Goal: Navigation & Orientation: Find specific page/section

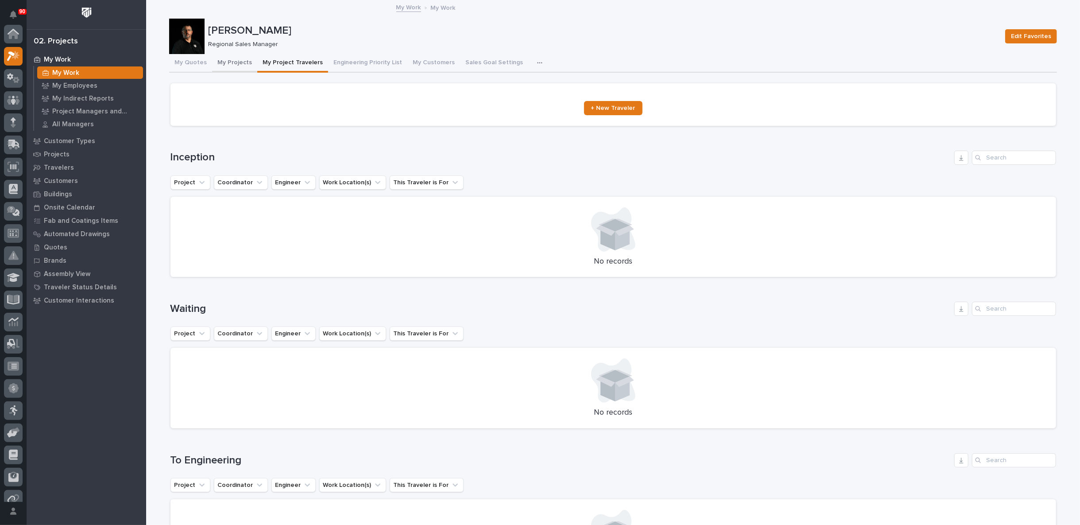
scroll to position [22, 0]
click at [13, 79] on icon at bounding box center [13, 78] width 5 height 9
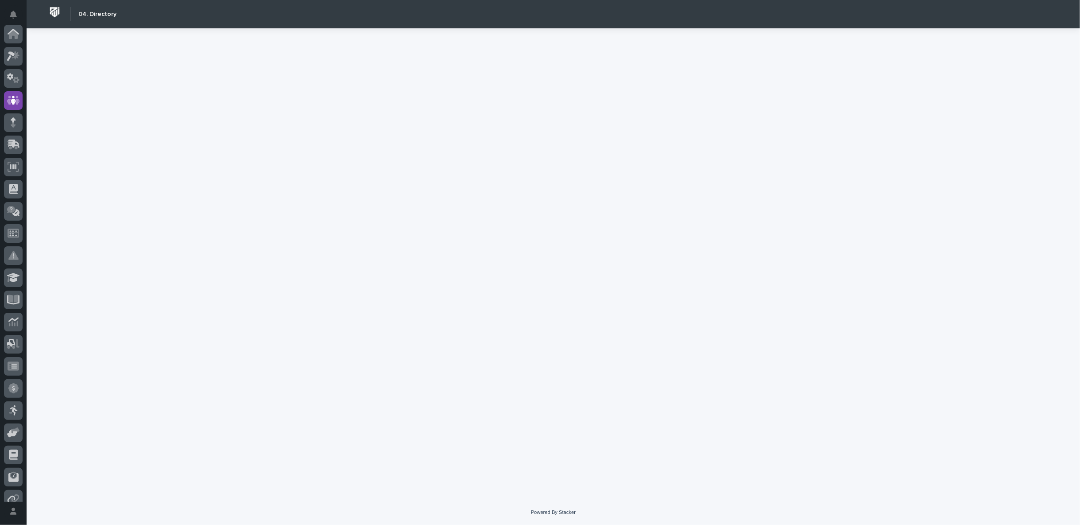
scroll to position [66, 0]
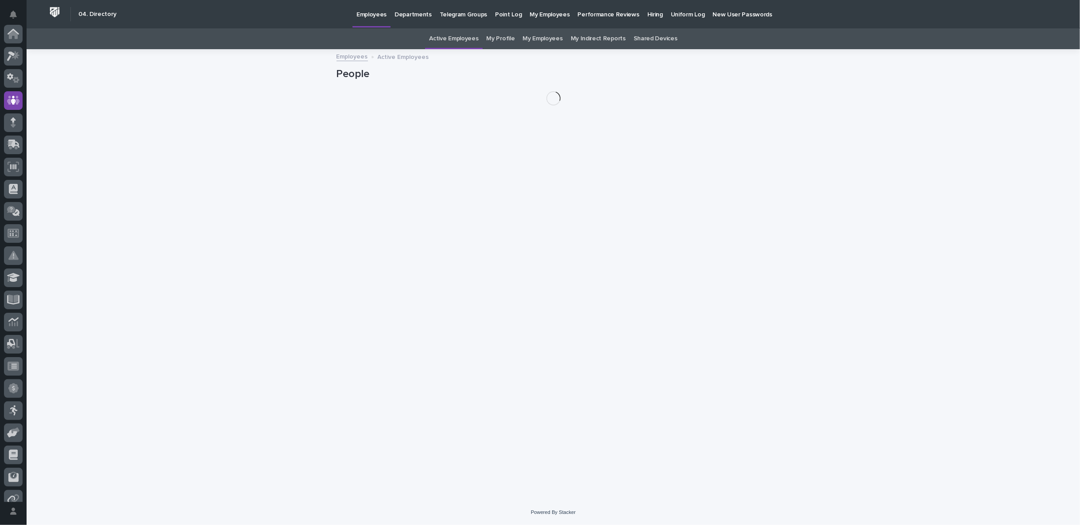
scroll to position [66, 0]
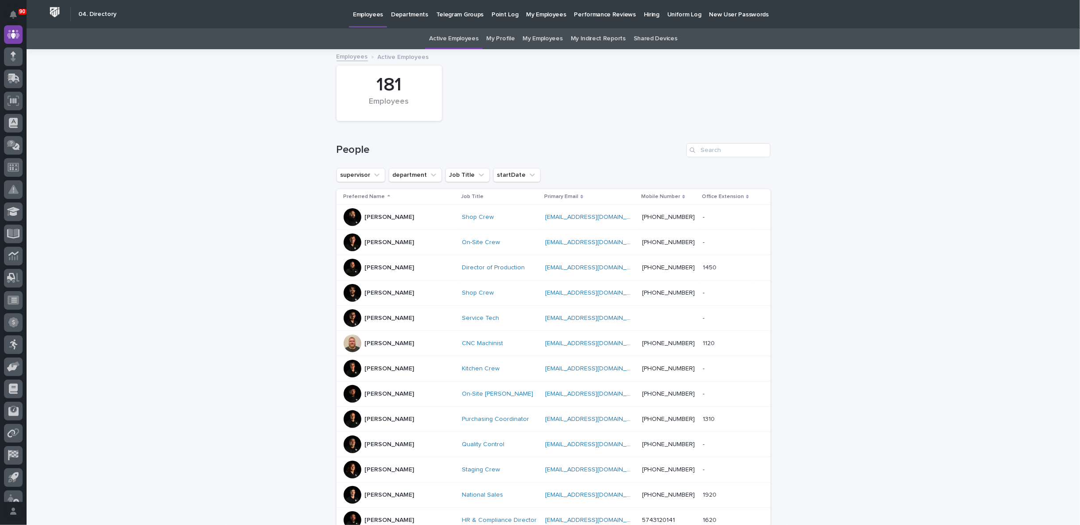
click at [644, 15] on p "Hiring" at bounding box center [652, 9] width 16 height 19
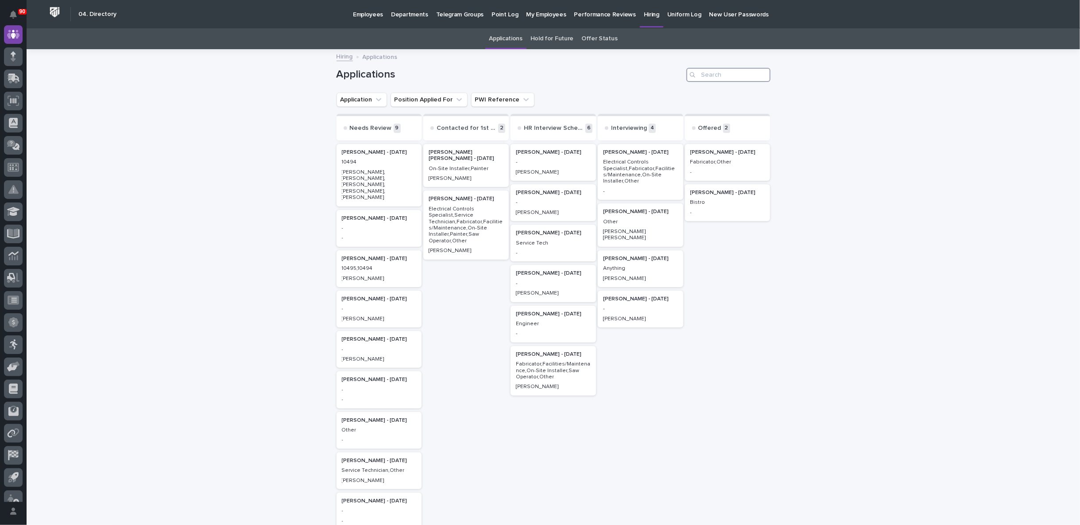
click at [722, 73] on input "Search" at bounding box center [728, 75] width 84 height 14
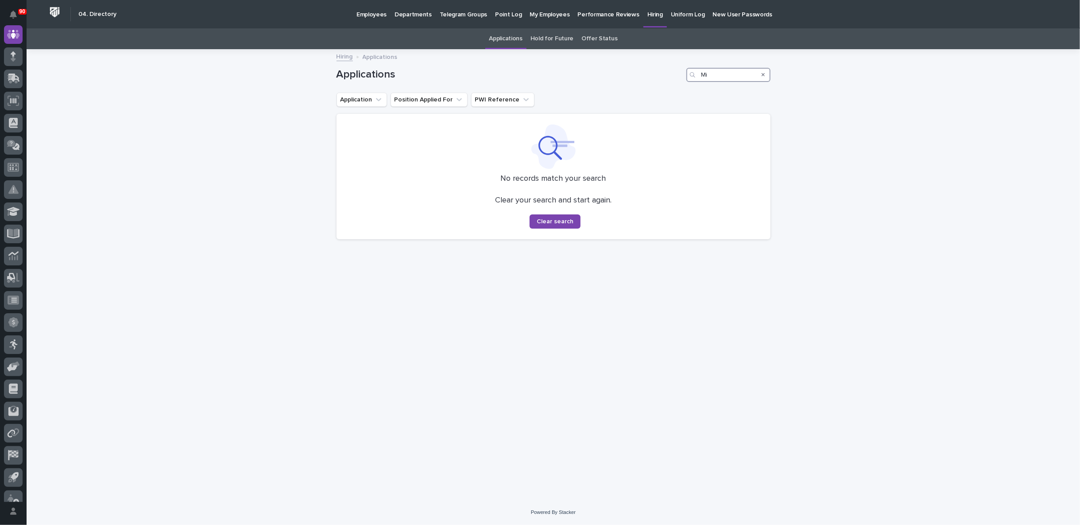
type input "M"
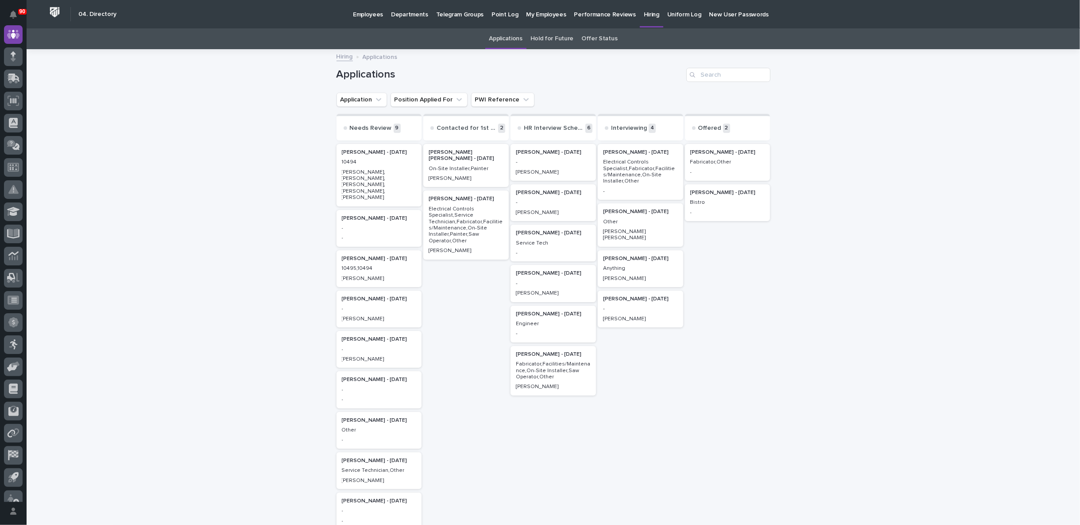
click at [533, 15] on p "My Employees" at bounding box center [546, 9] width 40 height 19
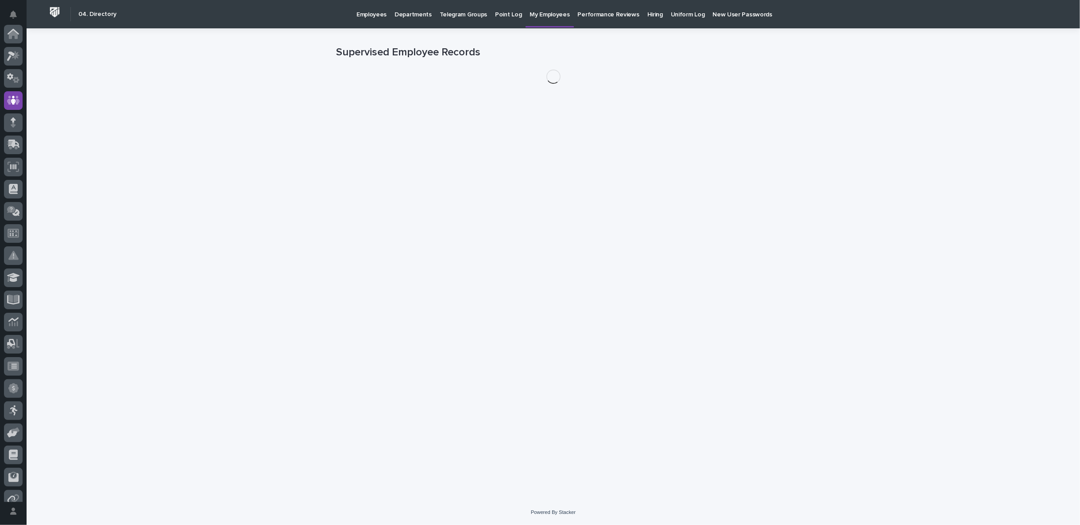
scroll to position [66, 0]
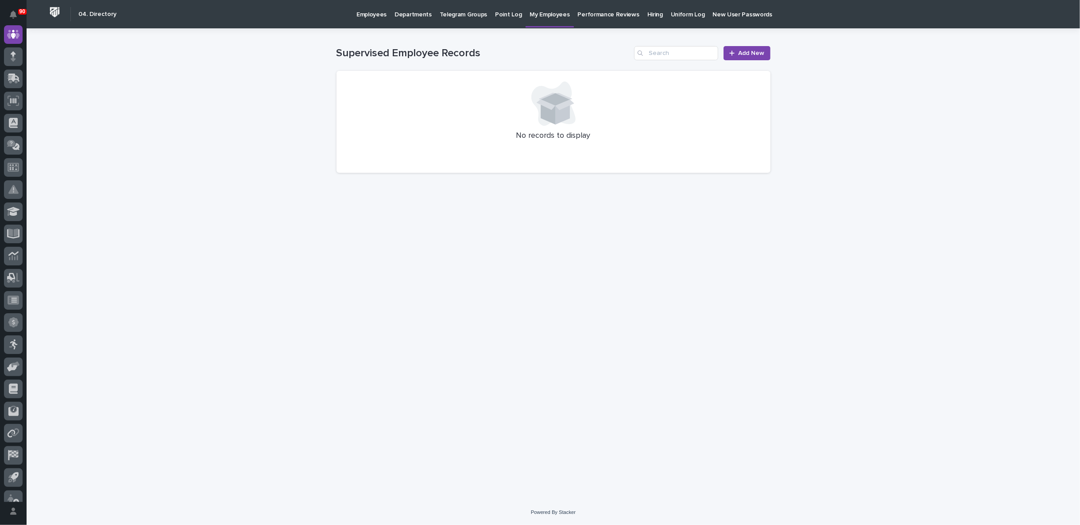
click at [367, 11] on p "Employees" at bounding box center [372, 9] width 30 height 19
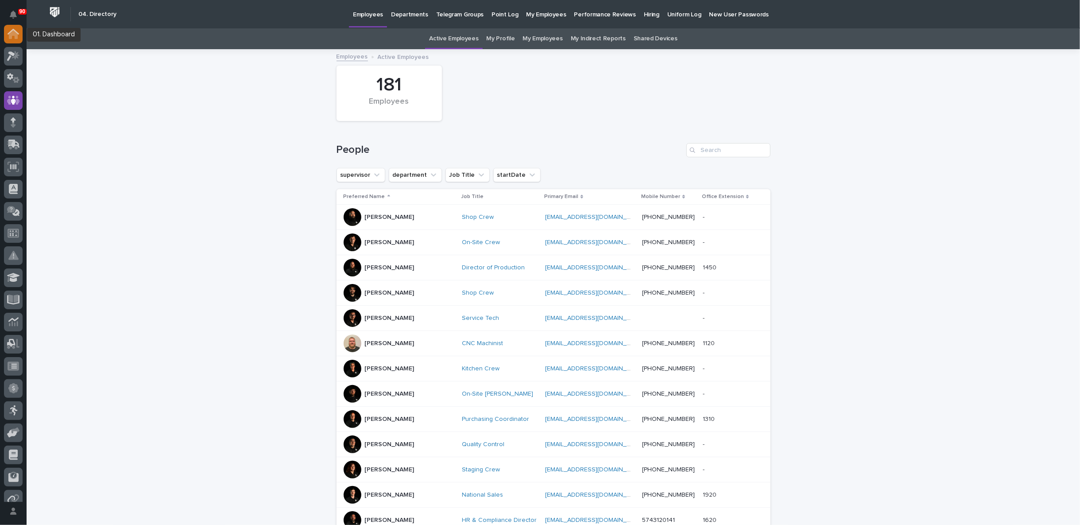
click at [15, 36] on icon at bounding box center [13, 34] width 9 height 9
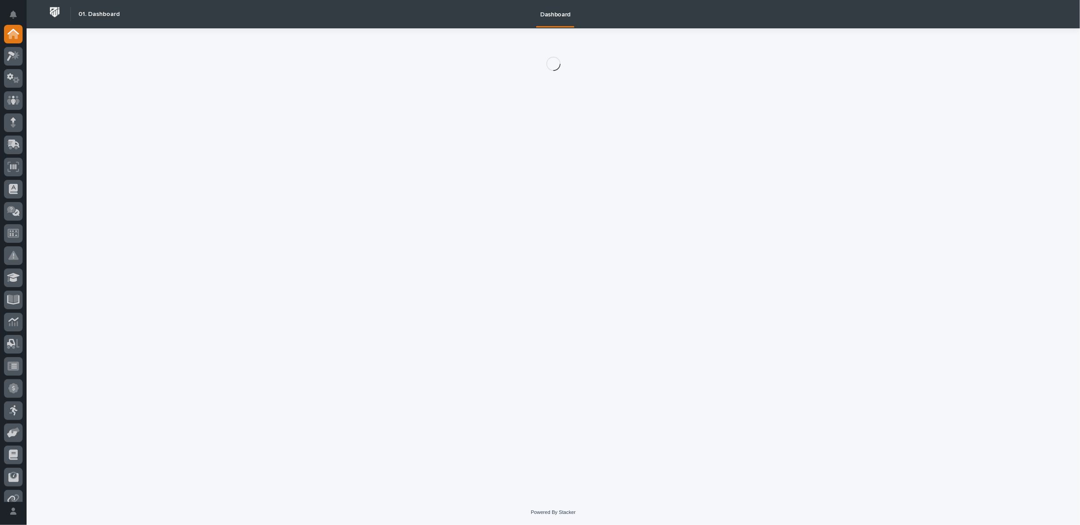
click at [14, 57] on icon at bounding box center [16, 55] width 8 height 9
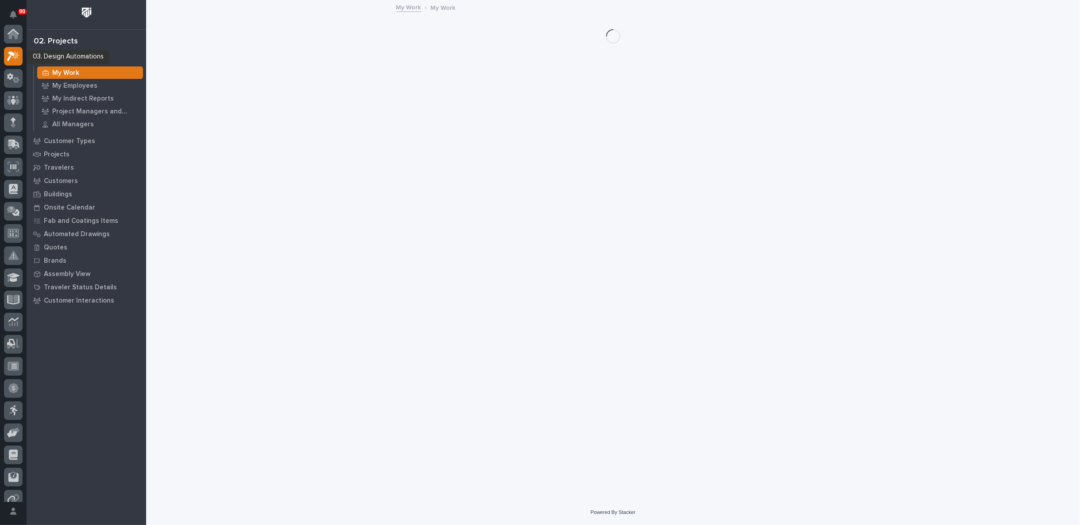
scroll to position [22, 0]
